Goal: Navigation & Orientation: Understand site structure

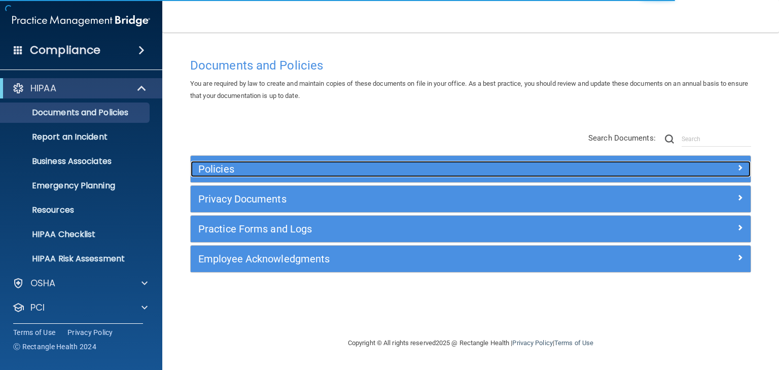
click at [213, 167] on h5 "Policies" at bounding box center [400, 168] width 405 height 11
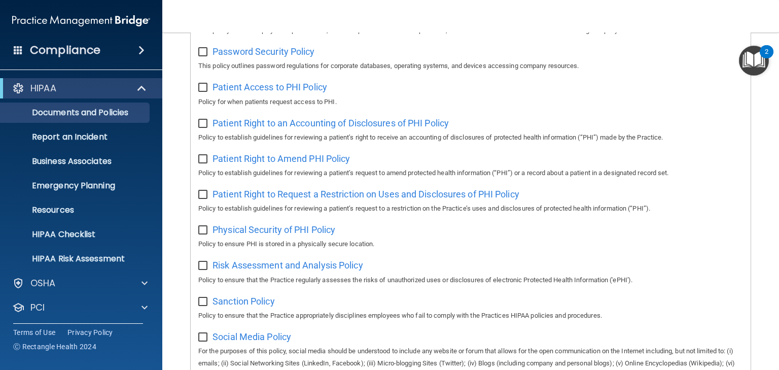
scroll to position [608, 0]
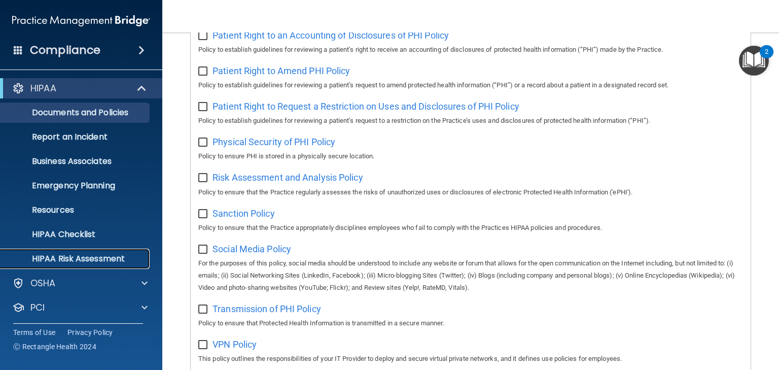
click at [89, 255] on p "HIPAA Risk Assessment" at bounding box center [76, 258] width 138 height 10
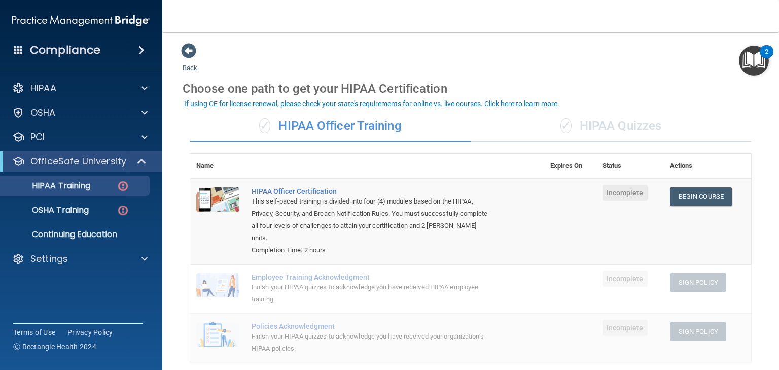
click at [615, 128] on div "✓ HIPAA Quizzes" at bounding box center [610, 126] width 280 height 30
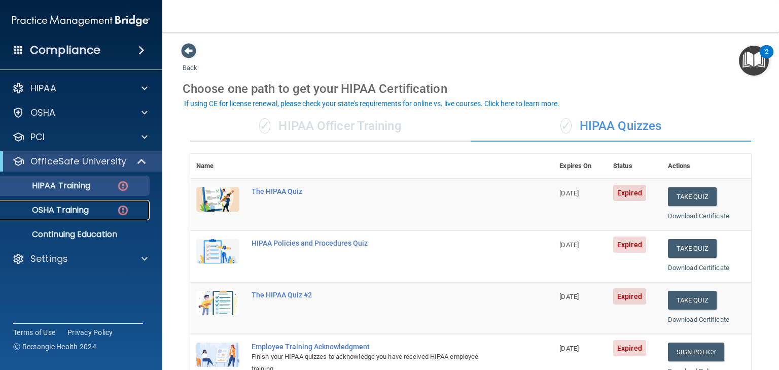
click at [50, 209] on p "OSHA Training" at bounding box center [48, 210] width 82 height 10
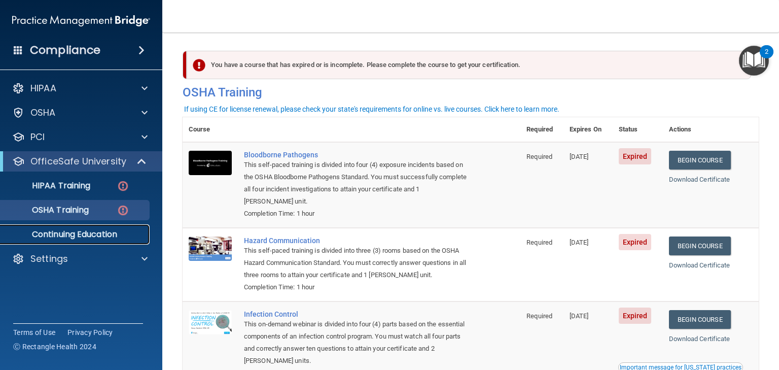
click at [60, 234] on p "Continuing Education" at bounding box center [76, 234] width 138 height 10
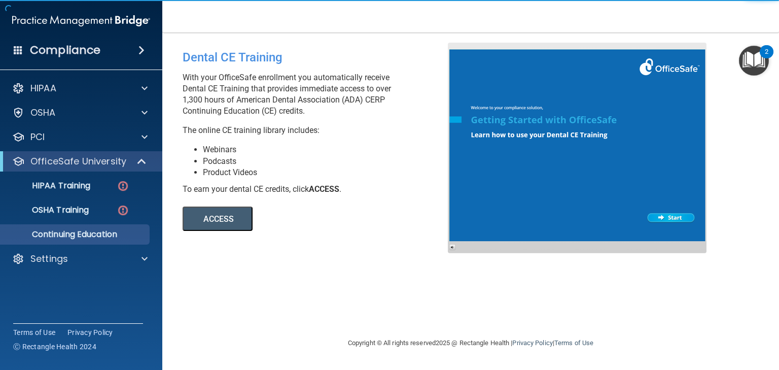
click at [209, 218] on button "ACCESS" at bounding box center [217, 218] width 70 height 24
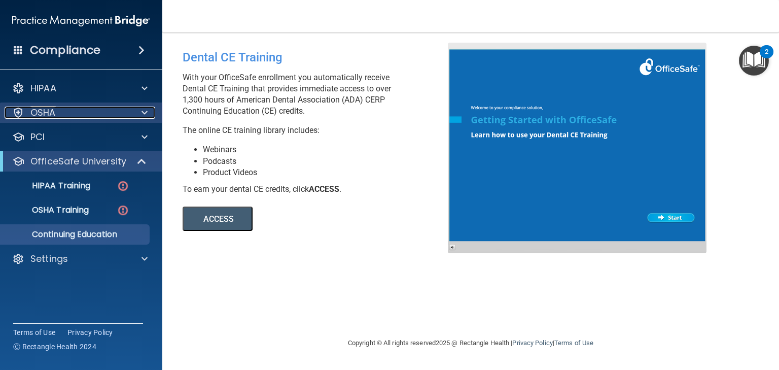
click at [39, 112] on p "OSHA" at bounding box center [42, 112] width 25 height 12
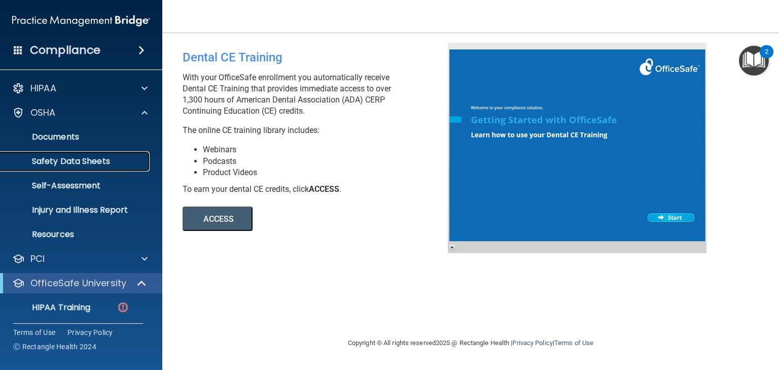
click at [53, 160] on p "Safety Data Sheets" at bounding box center [76, 161] width 138 height 10
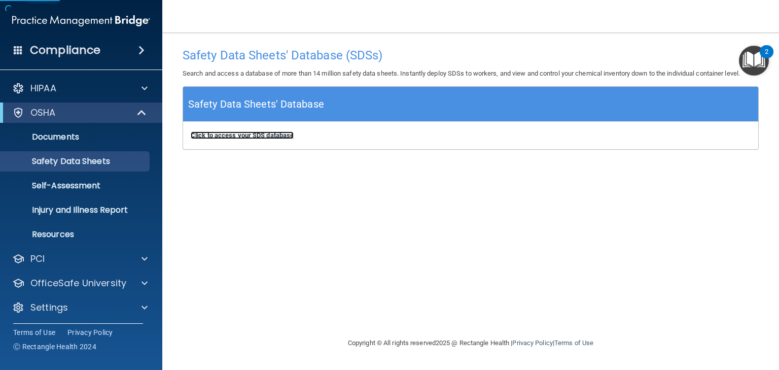
click at [249, 136] on b "Click to access your SDS database" at bounding box center [242, 135] width 103 height 8
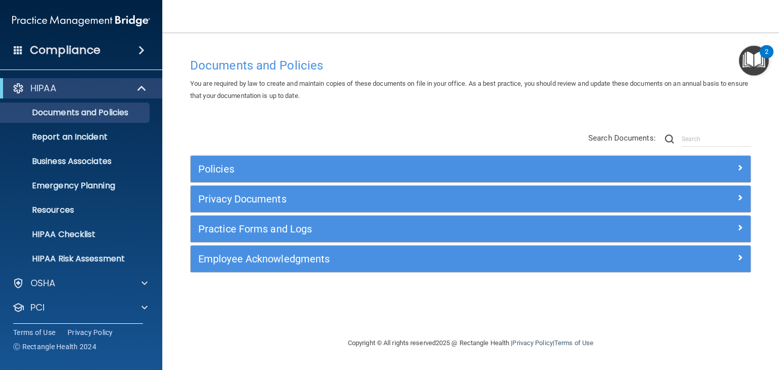
click at [141, 48] on span at bounding box center [141, 50] width 6 height 12
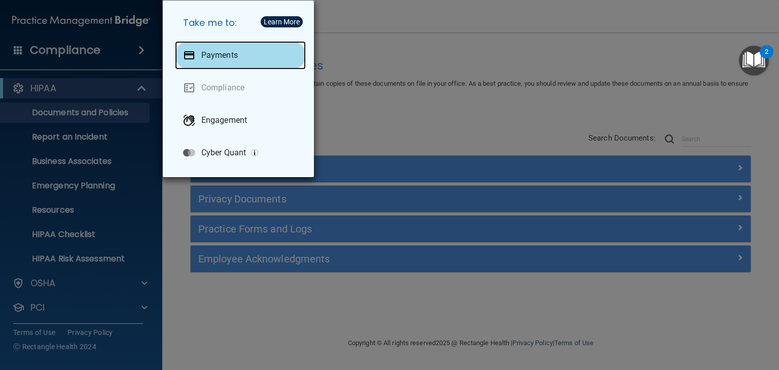
click at [211, 55] on p "Payments" at bounding box center [219, 55] width 36 height 10
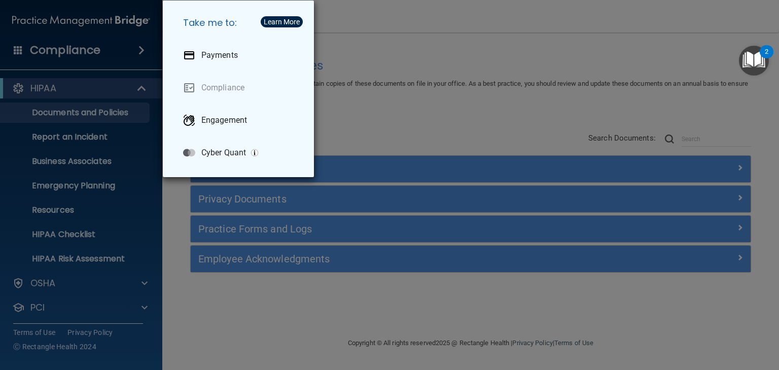
click at [336, 52] on div "Take me to: Payments Compliance Engagement Cyber Quant" at bounding box center [389, 185] width 779 height 370
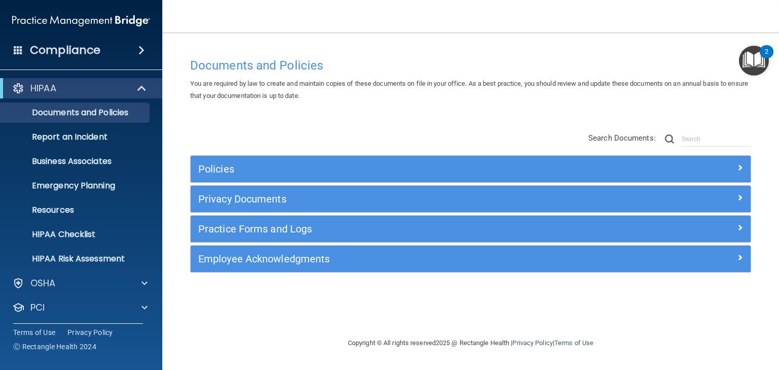
click at [143, 51] on span at bounding box center [141, 50] width 6 height 12
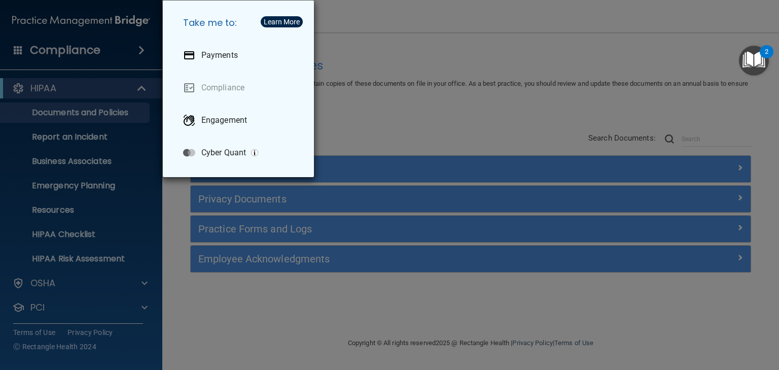
click at [387, 109] on div "Take me to: Payments Compliance Engagement Cyber Quant" at bounding box center [389, 185] width 779 height 370
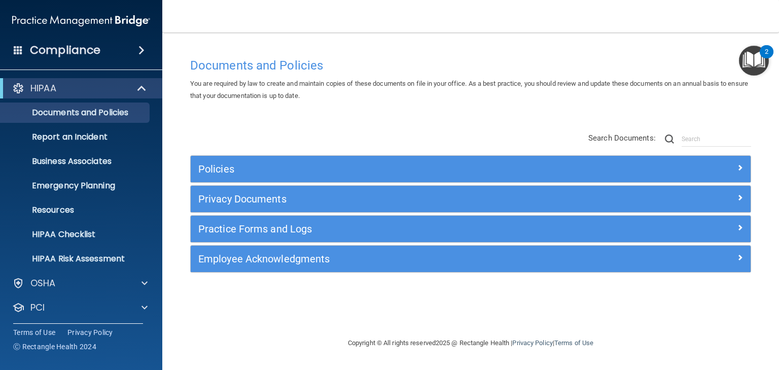
click at [718, 289] on div "Documents and Policies You are required by law to create and maintain copies of…" at bounding box center [470, 195] width 576 height 284
